Goal: Find specific page/section: Find specific page/section

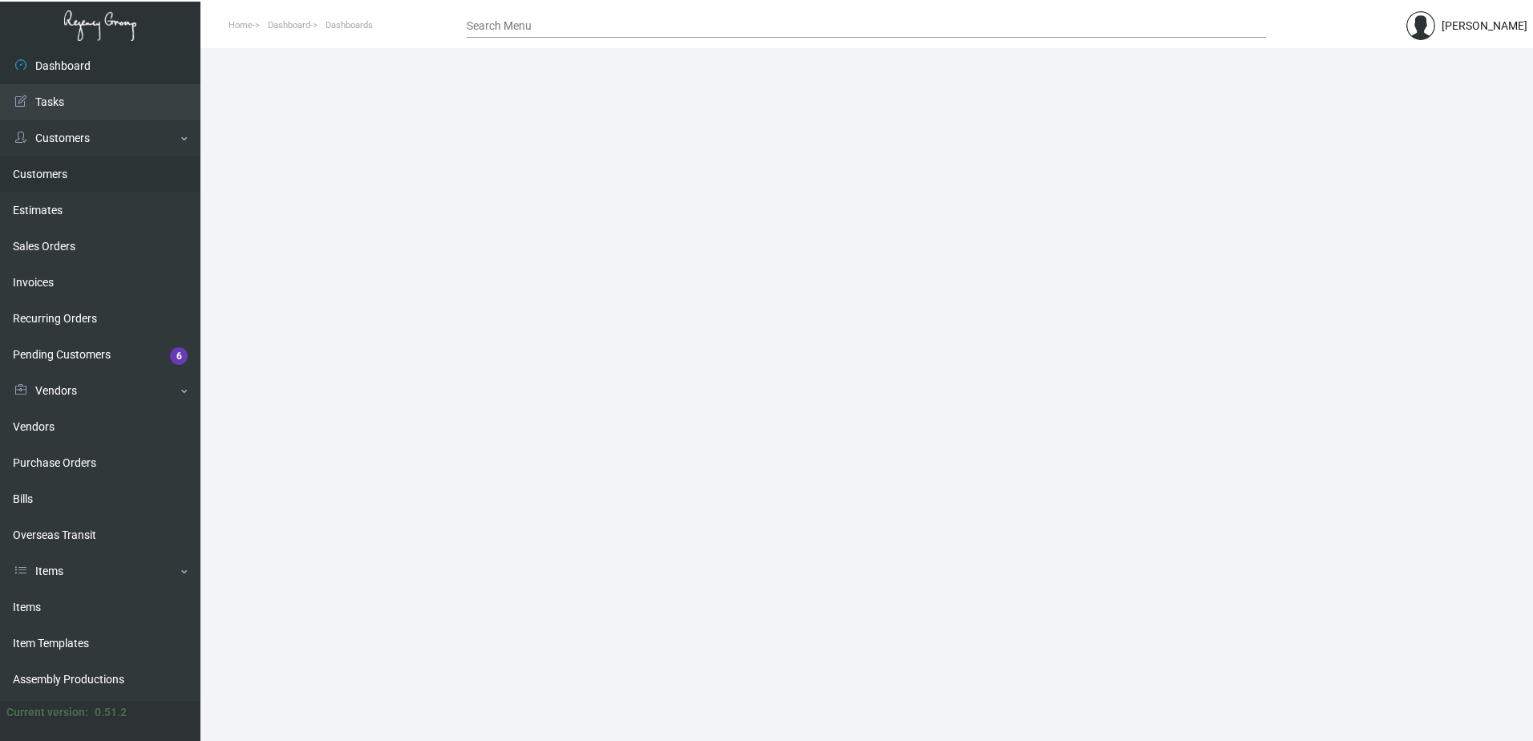
click at [38, 176] on link "Customers" at bounding box center [100, 174] width 200 height 36
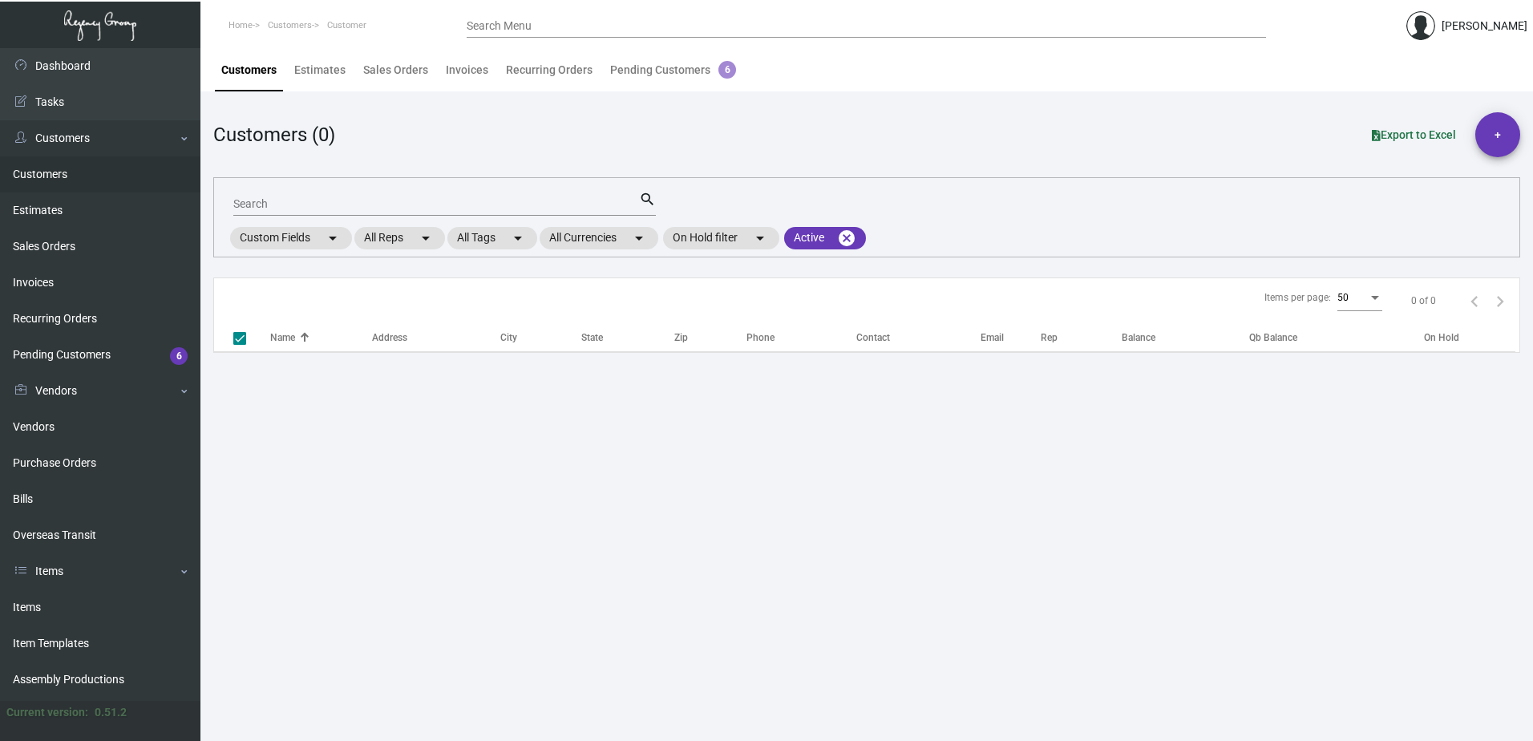
checkbox input "false"
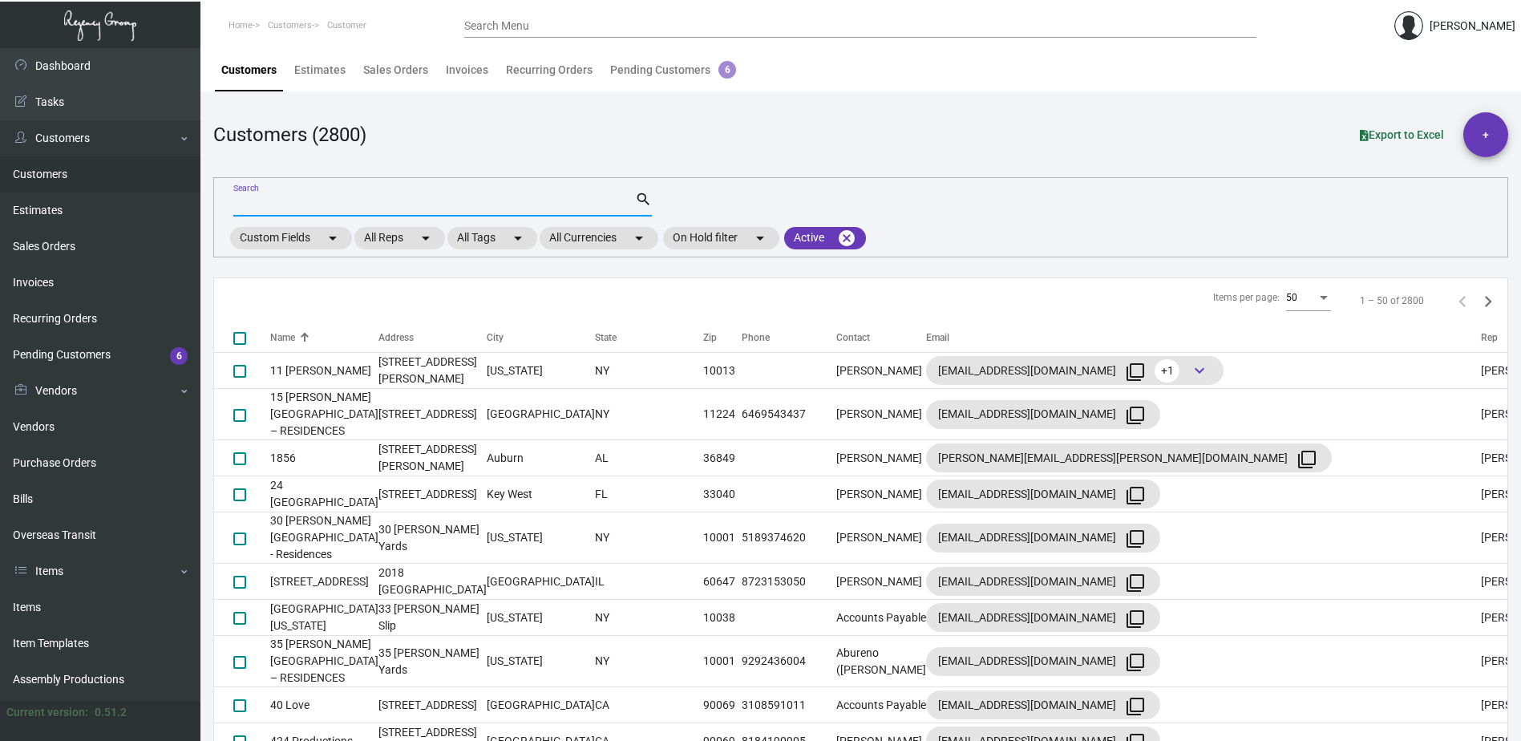
click at [255, 204] on input "Search" at bounding box center [434, 204] width 402 height 13
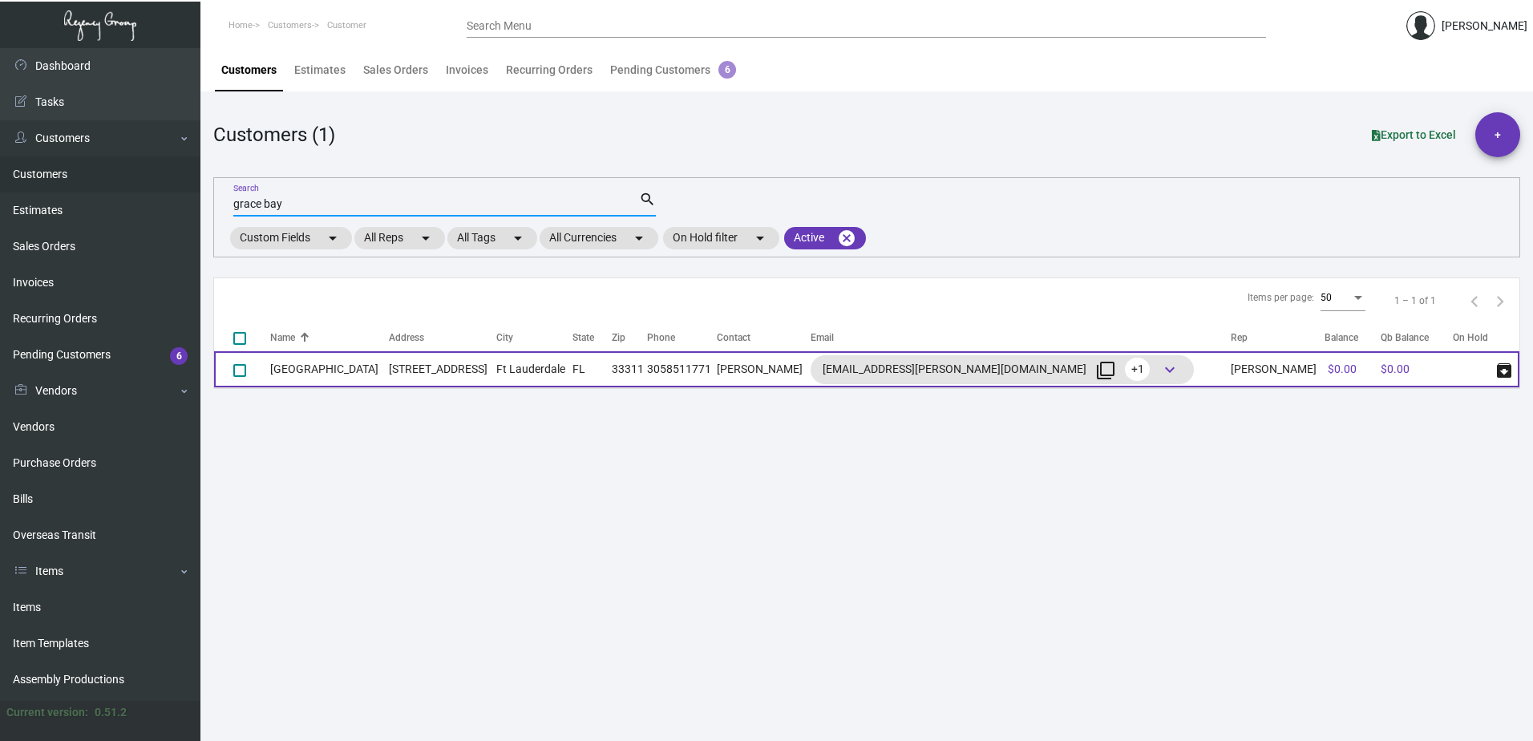
type input "grace bay"
click at [316, 376] on td "[GEOGRAPHIC_DATA]" at bounding box center [329, 369] width 119 height 36
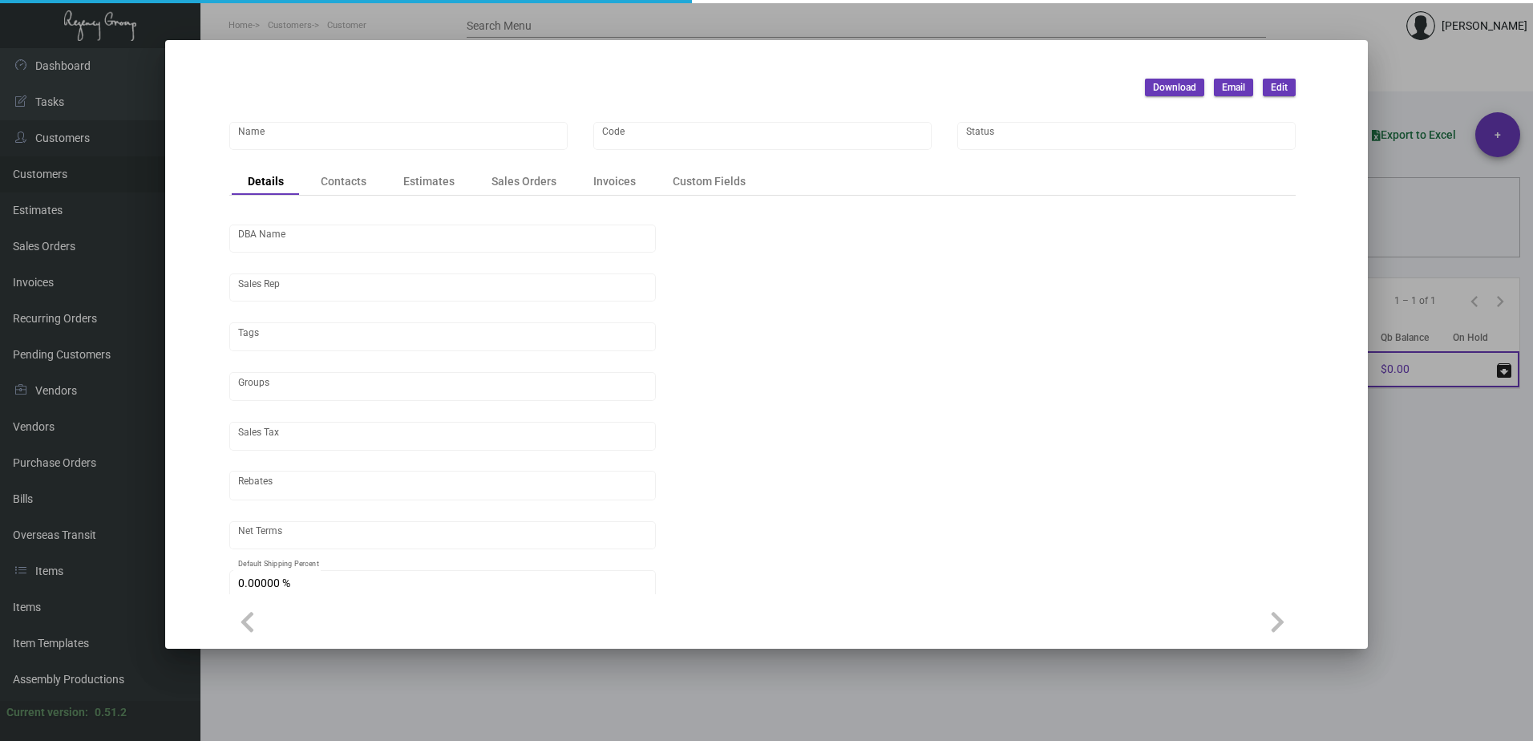
type input "[GEOGRAPHIC_DATA]"
type input "GBresort"
type input "[PERSON_NAME]"
type input "EXEMPT"
type input "Net 30"
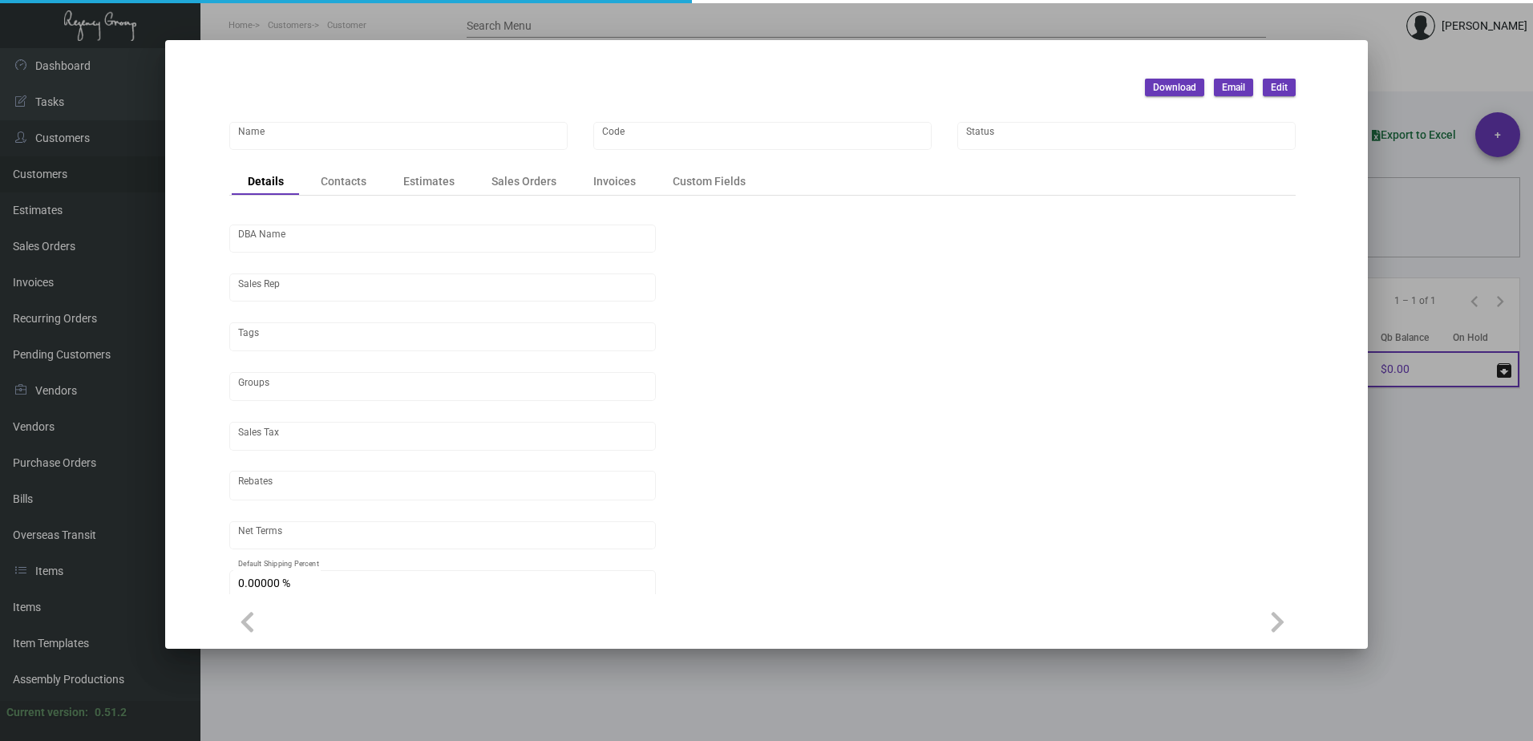
type input "United States Dollar $"
type input "$ 0.00"
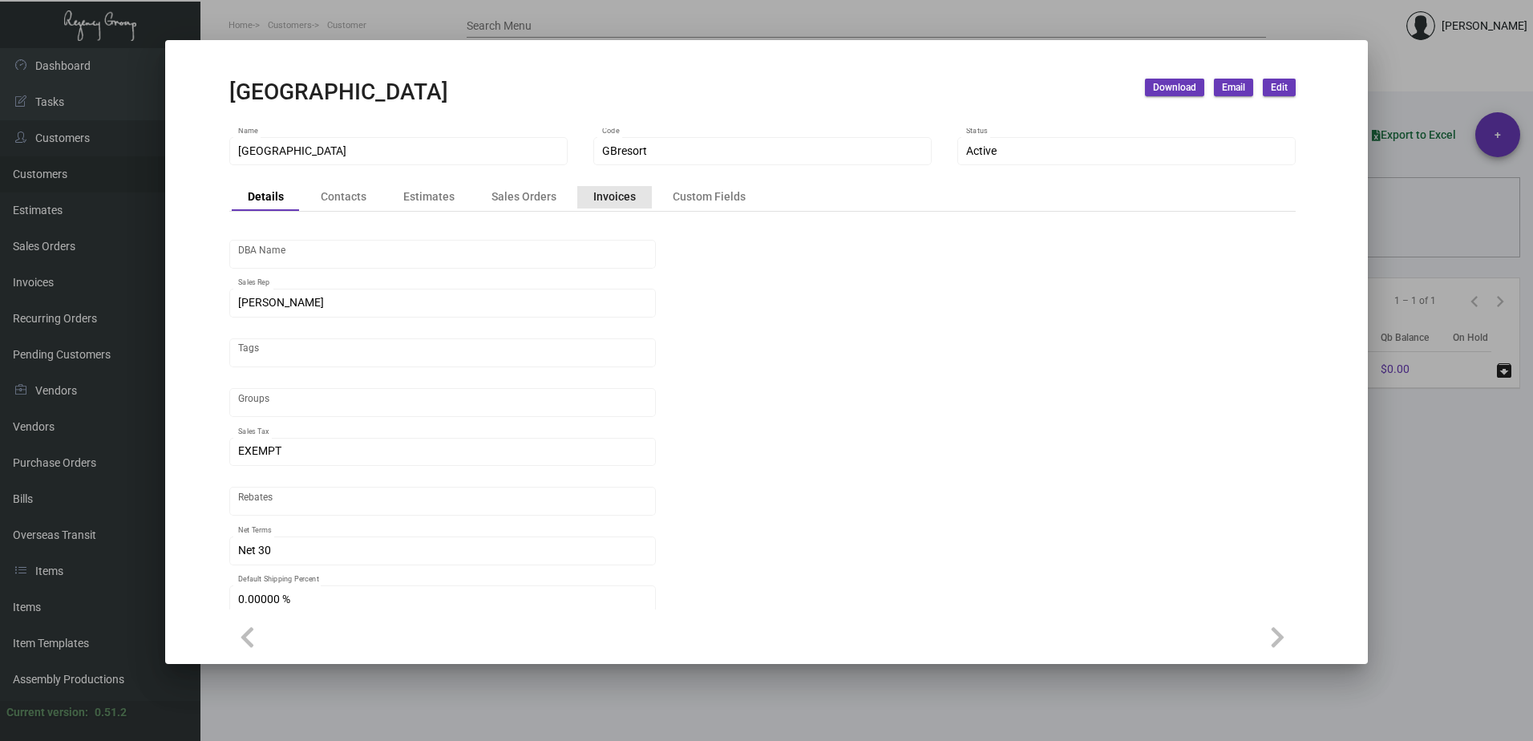
click at [609, 203] on div "Invoices" at bounding box center [614, 196] width 43 height 17
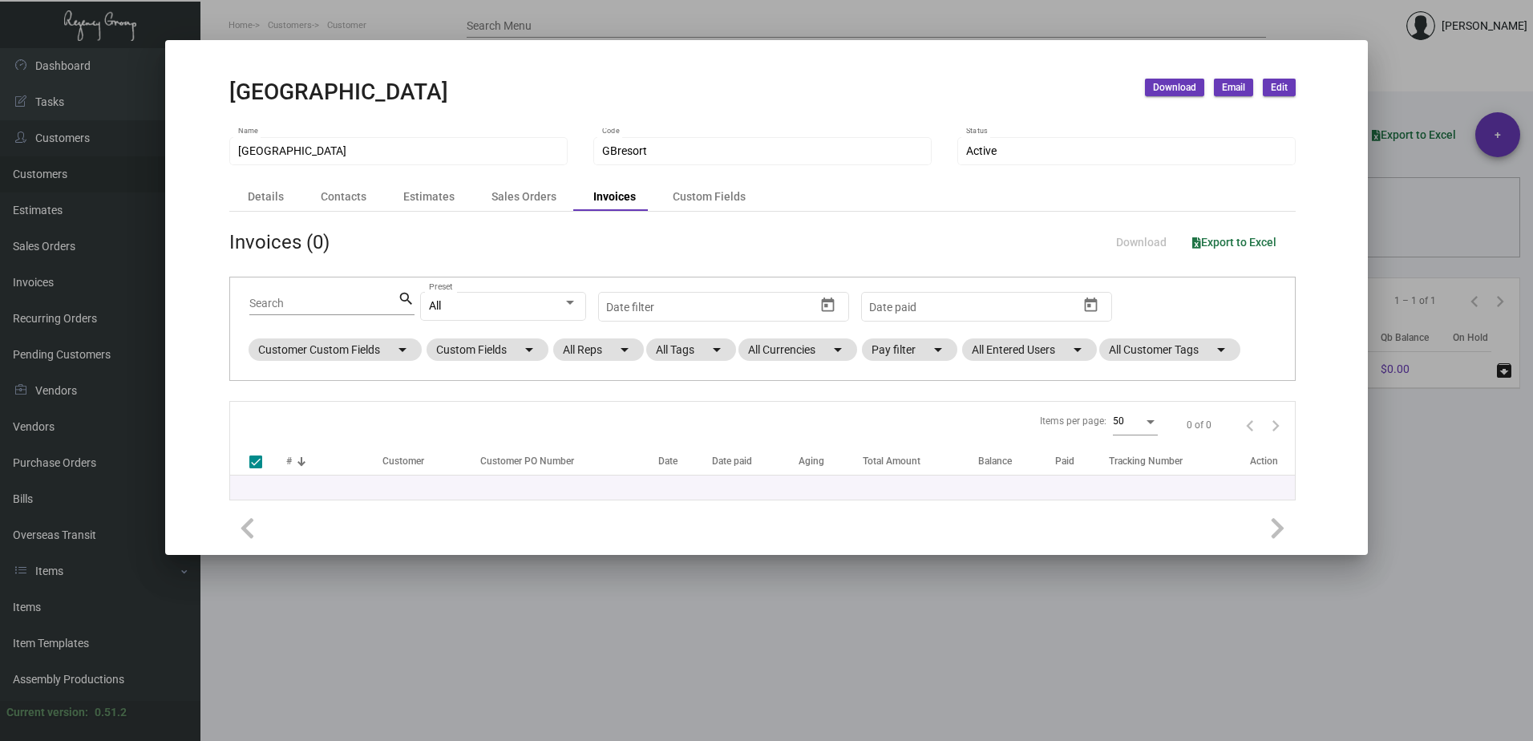
checkbox input "false"
